Goal: Check status: Check status

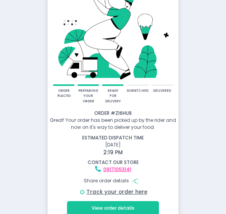
scroll to position [70, 0]
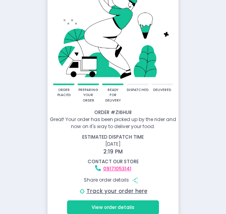
scroll to position [70, 0]
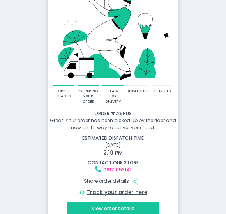
click at [129, 201] on button "View order details" at bounding box center [113, 208] width 92 height 14
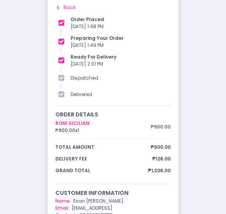
scroll to position [0, 0]
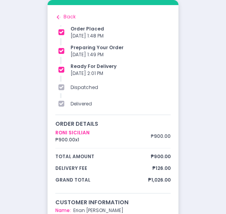
click at [79, 87] on div "dispatched" at bounding box center [121, 87] width 100 height 7
click at [59, 20] on icon "Back to home Created with Sketch." at bounding box center [58, 17] width 7 height 7
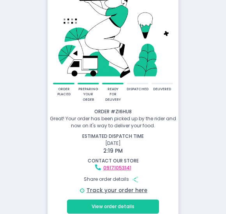
scroll to position [70, 0]
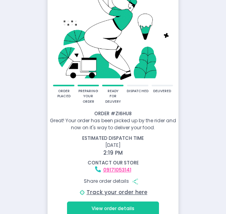
click at [118, 189] on link "Track your order here" at bounding box center [117, 192] width 61 height 7
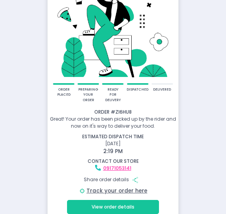
scroll to position [53, 0]
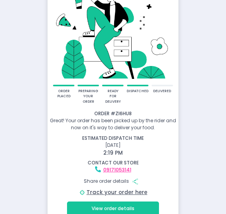
click at [130, 189] on link "Track your order here" at bounding box center [117, 192] width 61 height 7
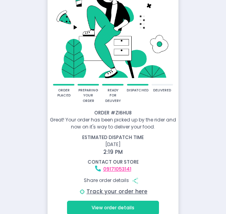
scroll to position [53, 0]
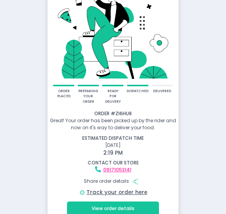
click at [128, 189] on link "Track your order here" at bounding box center [117, 192] width 61 height 7
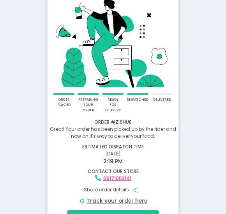
scroll to position [49, 0]
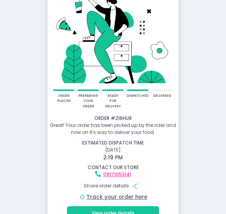
click at [128, 193] on link "Track your order here" at bounding box center [117, 196] width 61 height 7
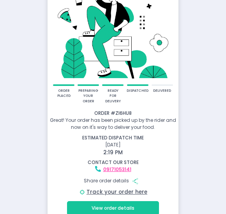
scroll to position [53, 0]
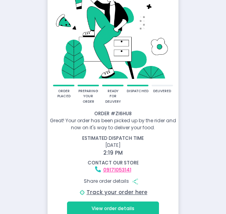
click at [128, 189] on link "Track your order here" at bounding box center [117, 192] width 61 height 7
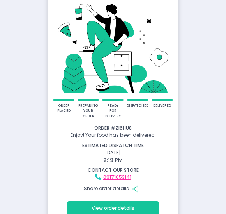
scroll to position [39, 0]
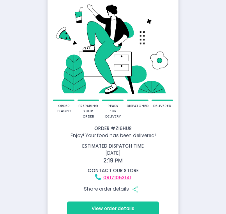
click at [137, 201] on button "View order details" at bounding box center [113, 208] width 92 height 14
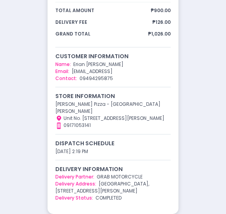
scroll to position [154, 0]
